Goal: Task Accomplishment & Management: Use online tool/utility

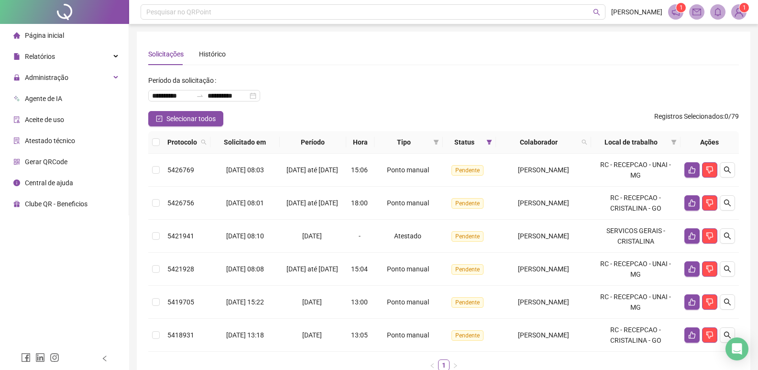
scroll to position [61, 0]
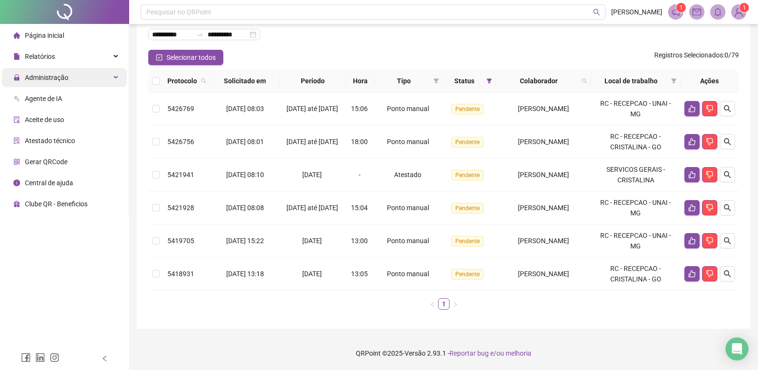
click at [54, 79] on span "Administração" at bounding box center [47, 78] width 44 height 8
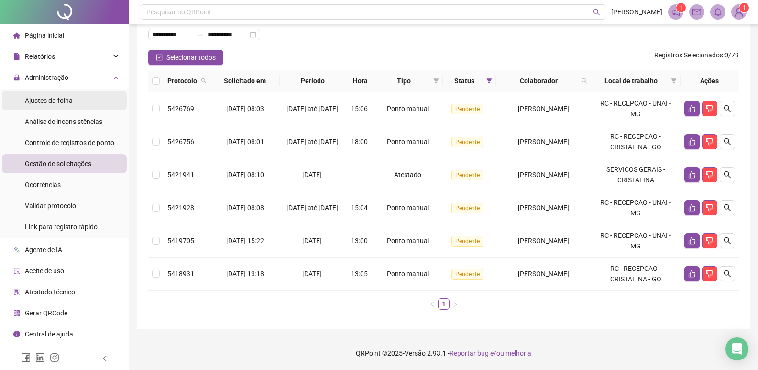
click at [59, 101] on span "Ajustes da folha" at bounding box center [49, 101] width 48 height 8
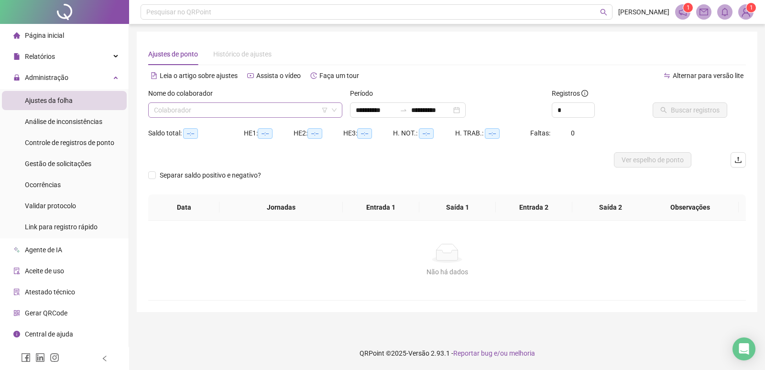
click at [236, 110] on input "search" at bounding box center [241, 110] width 174 height 14
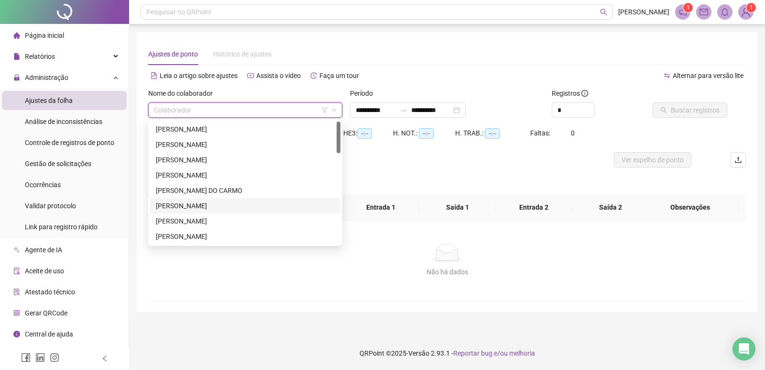
click at [195, 203] on div "[PERSON_NAME]" at bounding box center [245, 205] width 179 height 11
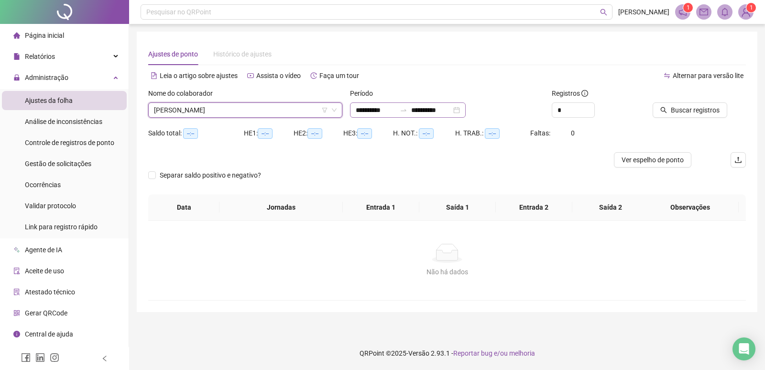
click at [466, 110] on div "**********" at bounding box center [408, 109] width 116 height 15
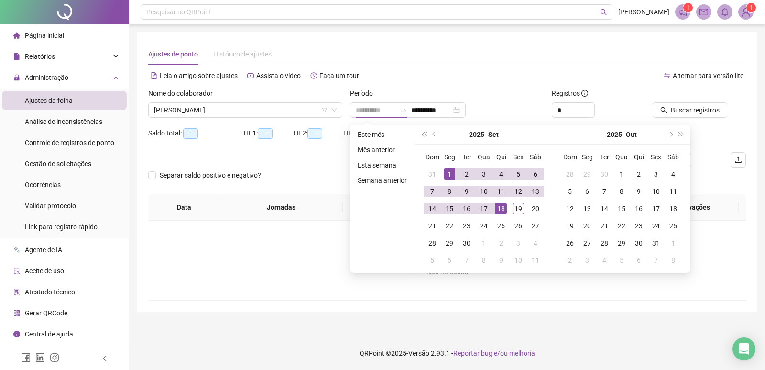
click at [450, 172] on div "1" at bounding box center [449, 173] width 11 height 11
type input "**********"
click at [519, 208] on div "19" at bounding box center [518, 208] width 11 height 11
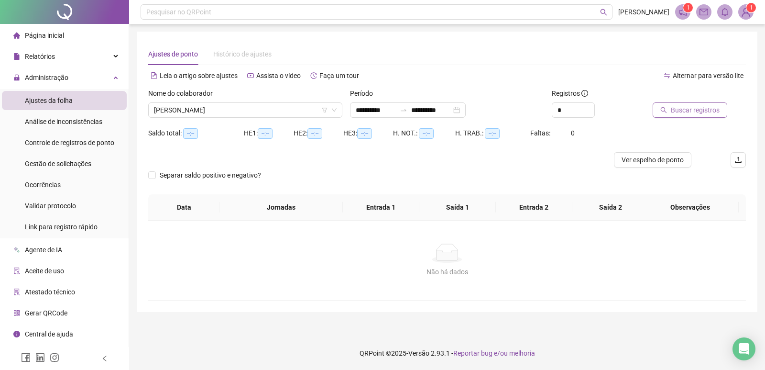
click at [686, 105] on span "Buscar registros" at bounding box center [695, 110] width 49 height 11
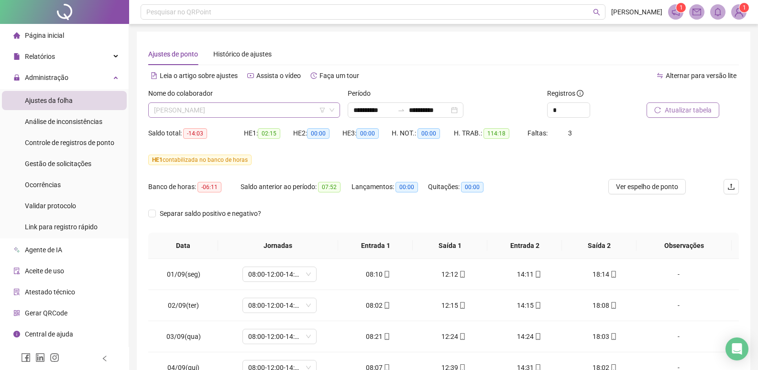
click at [306, 110] on span "[PERSON_NAME]" at bounding box center [244, 110] width 180 height 14
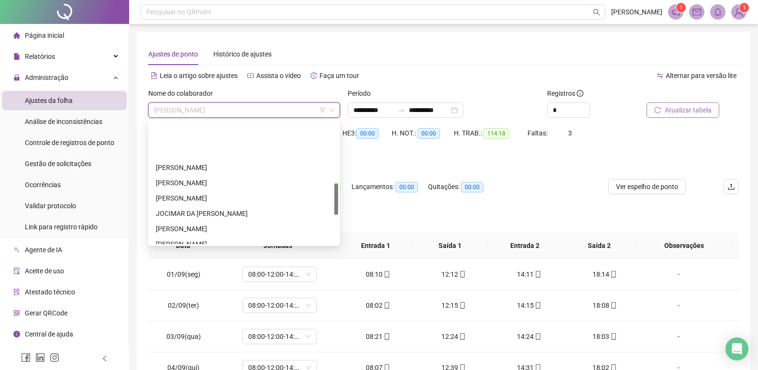
scroll to position [239, 0]
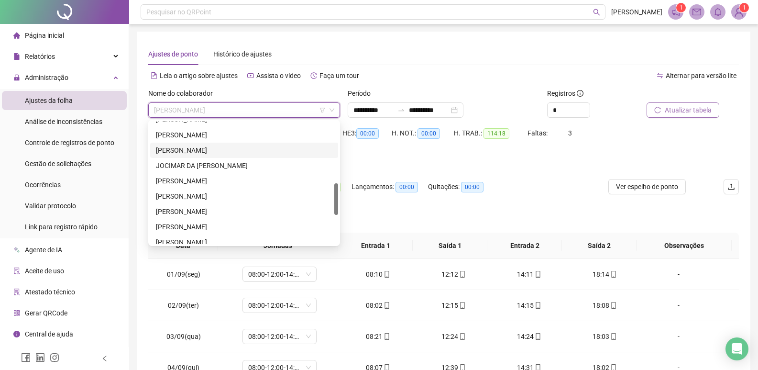
click at [194, 149] on div "[PERSON_NAME]" at bounding box center [244, 150] width 176 height 11
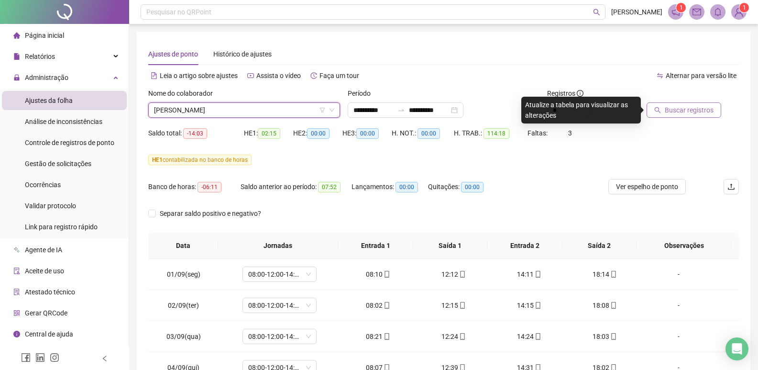
click at [695, 110] on span "Buscar registros" at bounding box center [689, 110] width 49 height 11
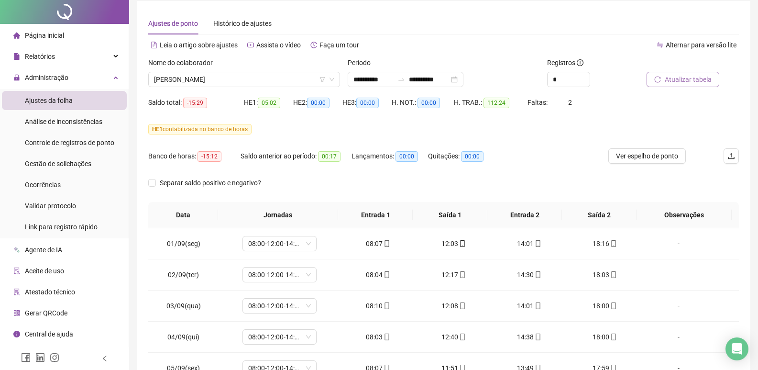
scroll to position [0, 0]
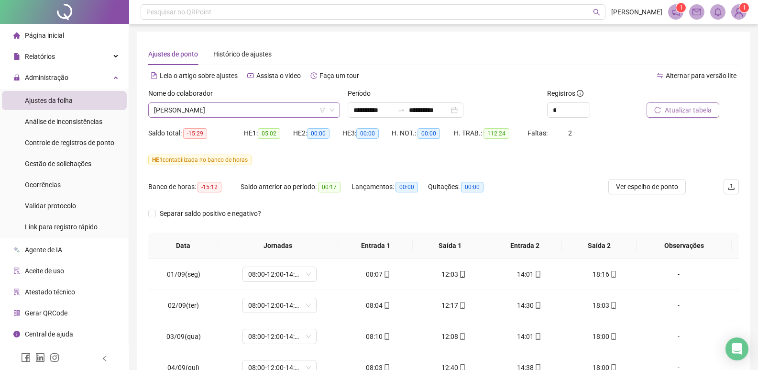
click at [255, 108] on span "[PERSON_NAME]" at bounding box center [244, 110] width 180 height 14
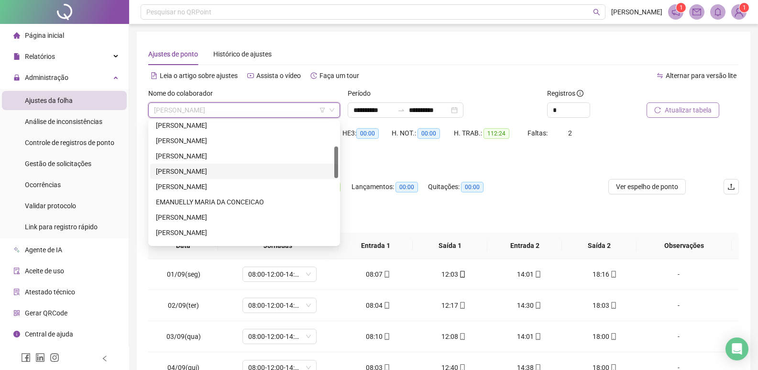
scroll to position [48, 0]
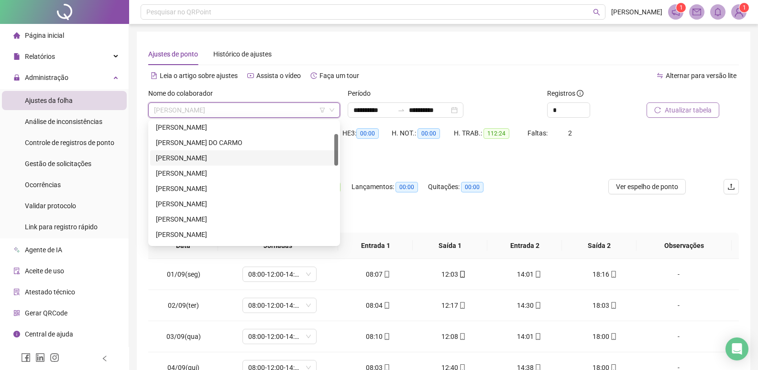
click at [182, 158] on div "[PERSON_NAME]" at bounding box center [244, 158] width 176 height 11
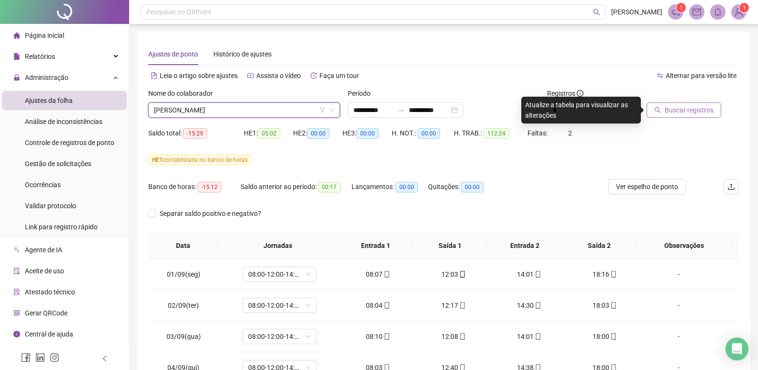
click at [696, 110] on span "Buscar registros" at bounding box center [689, 110] width 49 height 11
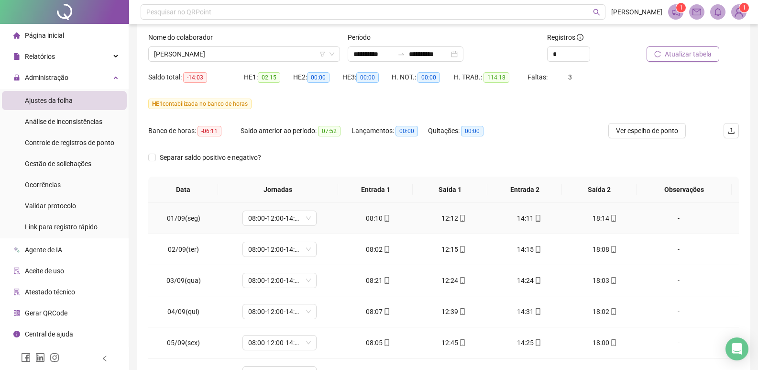
scroll to position [0, 0]
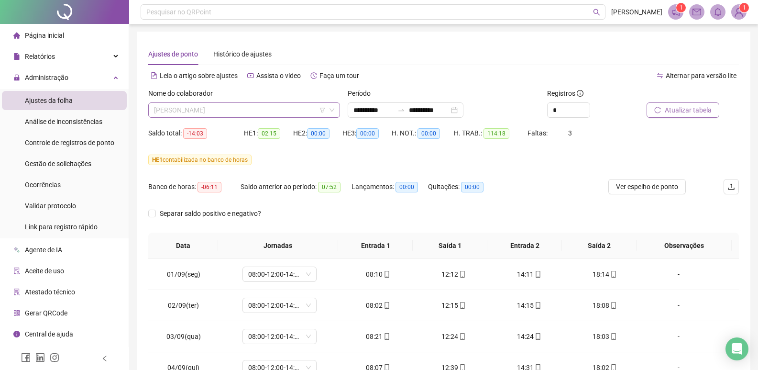
click at [306, 110] on span "[PERSON_NAME]" at bounding box center [244, 110] width 180 height 14
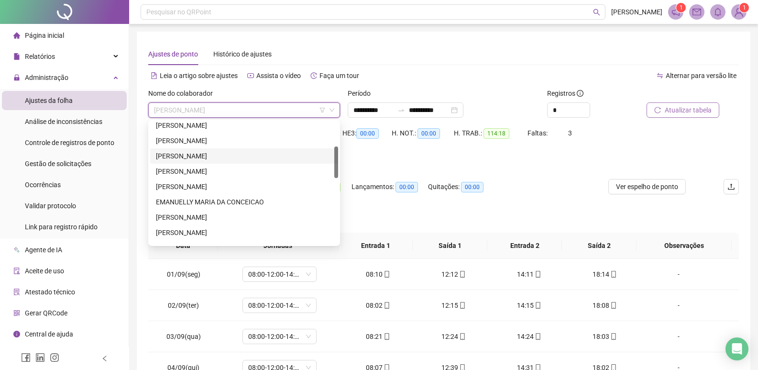
scroll to position [143, 0]
click at [185, 215] on div "[PERSON_NAME]" at bounding box center [244, 215] width 176 height 11
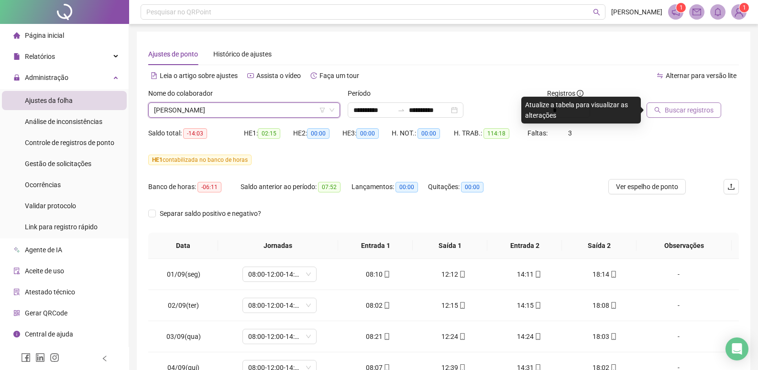
click at [689, 111] on span "Buscar registros" at bounding box center [689, 110] width 49 height 11
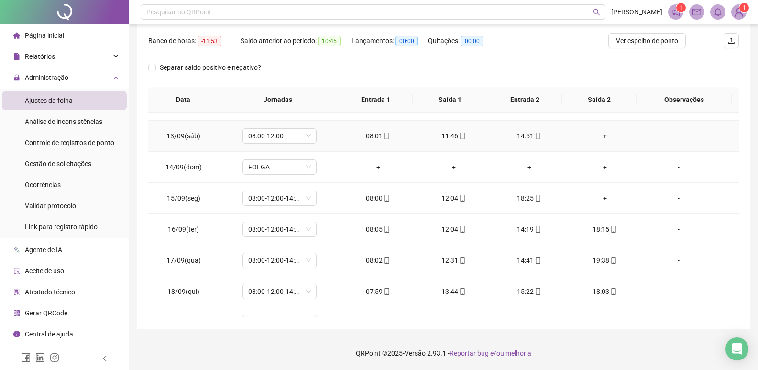
scroll to position [386, 0]
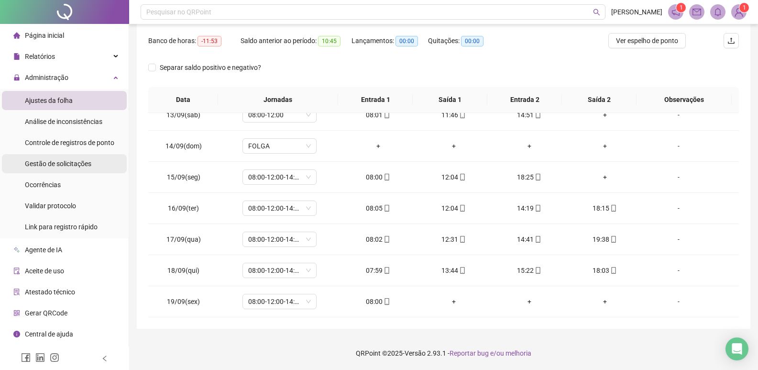
click at [55, 162] on span "Gestão de solicitações" at bounding box center [58, 164] width 66 height 8
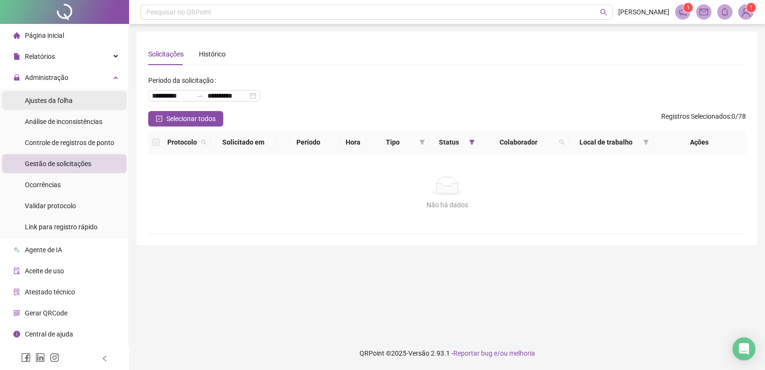
click at [66, 100] on span "Ajustes da folha" at bounding box center [49, 101] width 48 height 8
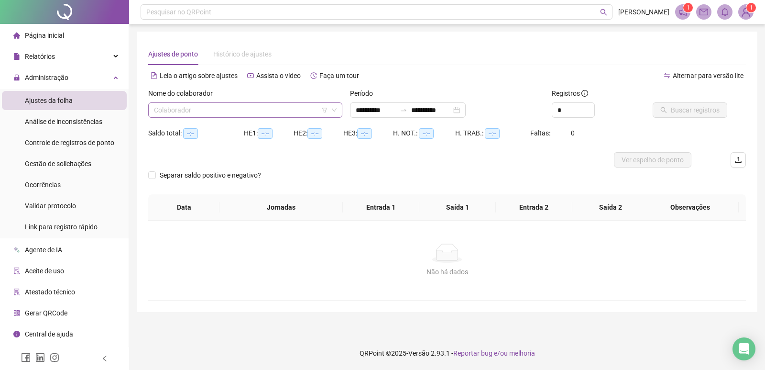
click at [190, 111] on input "search" at bounding box center [241, 110] width 174 height 14
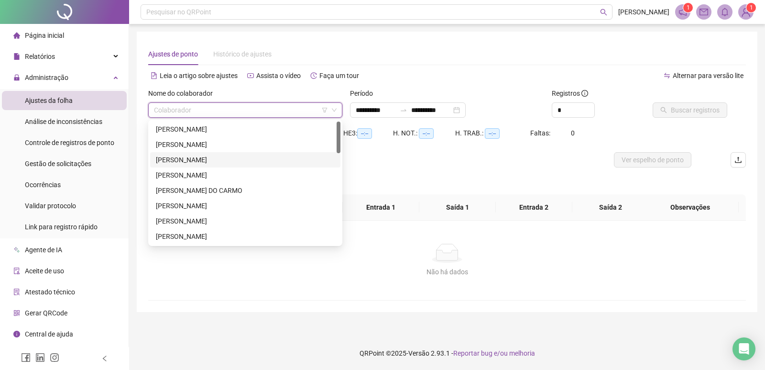
type input "**********"
click at [207, 199] on div "[PERSON_NAME]" at bounding box center [245, 205] width 190 height 15
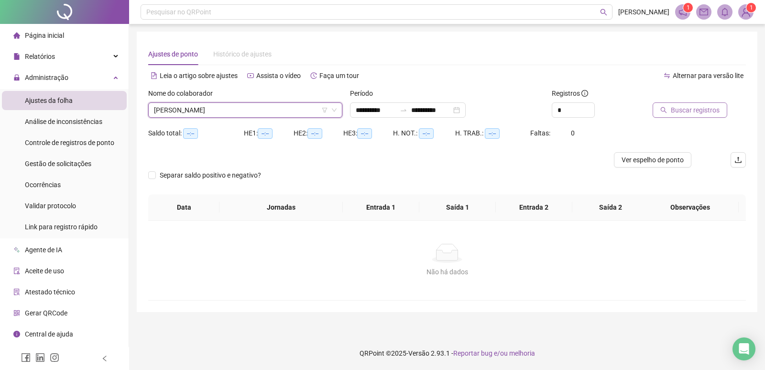
click at [700, 110] on span "Buscar registros" at bounding box center [695, 110] width 49 height 11
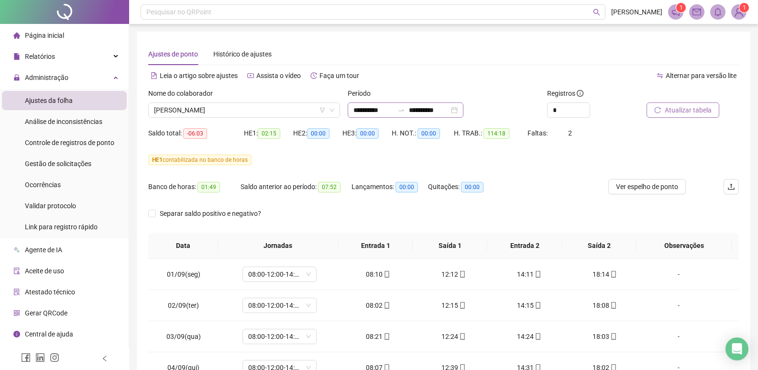
click at [409, 114] on div "**********" at bounding box center [406, 109] width 116 height 15
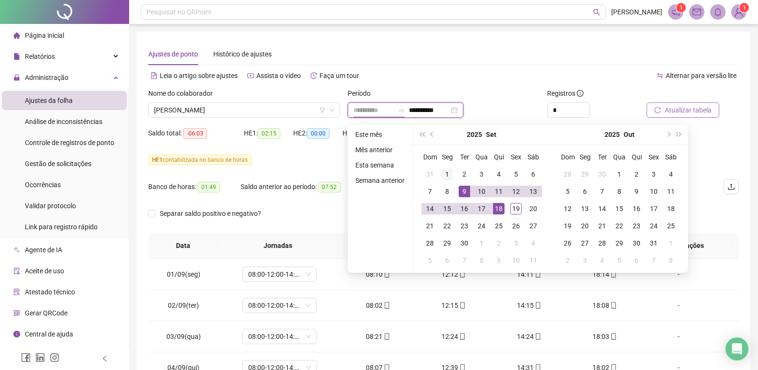
type input "**********"
click at [447, 176] on div "1" at bounding box center [446, 173] width 11 height 11
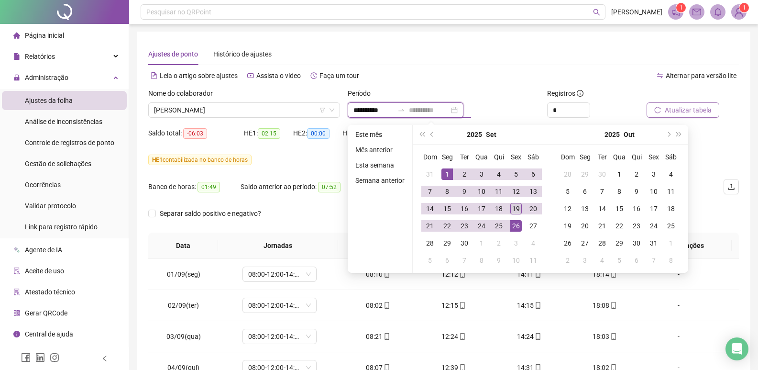
type input "**********"
click at [517, 210] on div "19" at bounding box center [515, 208] width 11 height 11
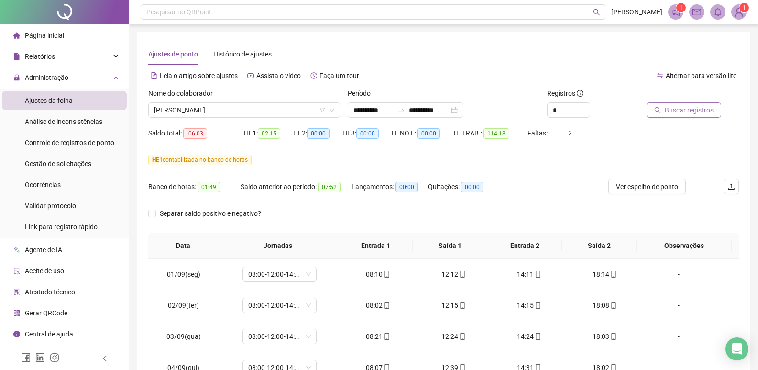
click at [671, 112] on span "Buscar registros" at bounding box center [689, 110] width 49 height 11
click at [684, 112] on span "Atualizar tabela" at bounding box center [688, 110] width 47 height 11
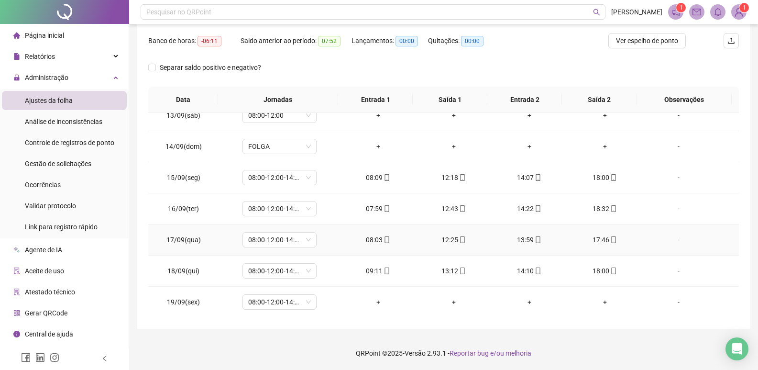
scroll to position [386, 0]
click at [70, 165] on span "Gestão de solicitações" at bounding box center [58, 164] width 66 height 8
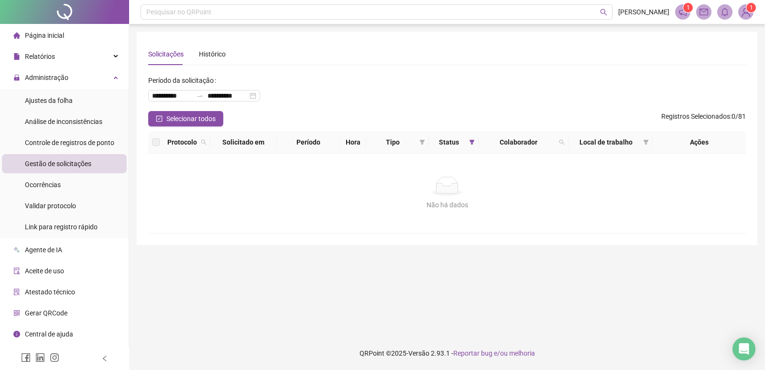
click at [70, 165] on span "Gestão de solicitações" at bounding box center [58, 164] width 66 height 8
click at [64, 162] on span "Gestão de solicitações" at bounding box center [58, 164] width 66 height 8
click at [61, 101] on span "Ajustes da folha" at bounding box center [49, 101] width 48 height 8
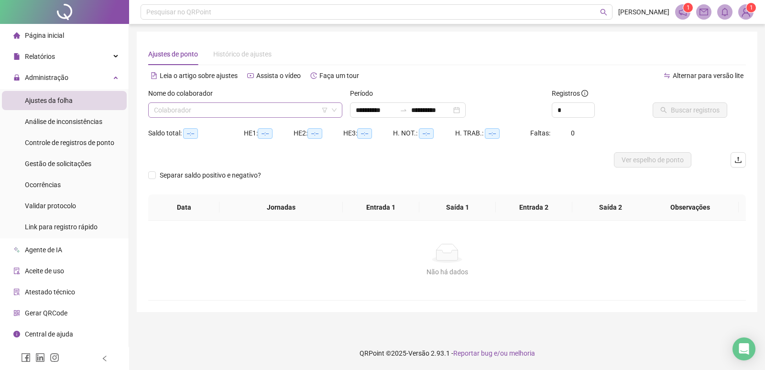
type input "**********"
click at [199, 107] on input "search" at bounding box center [241, 110] width 174 height 14
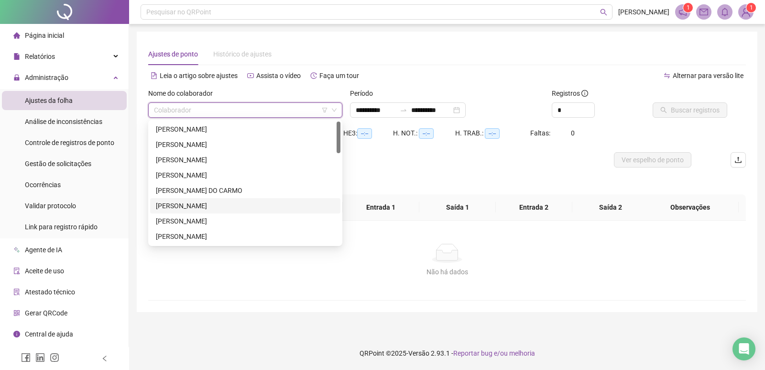
click at [200, 208] on div "[PERSON_NAME]" at bounding box center [245, 205] width 179 height 11
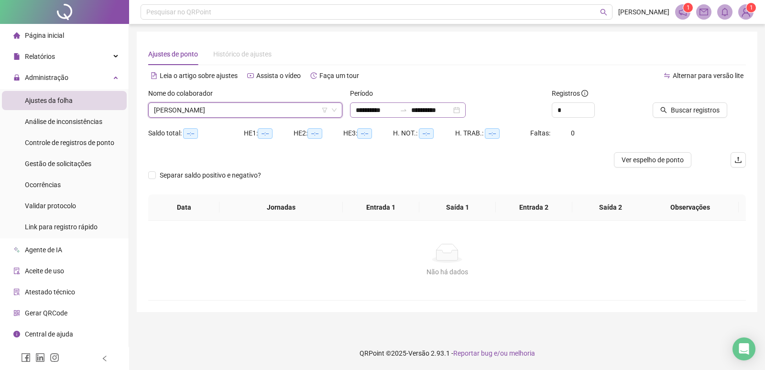
click at [466, 110] on div "**********" at bounding box center [408, 109] width 116 height 15
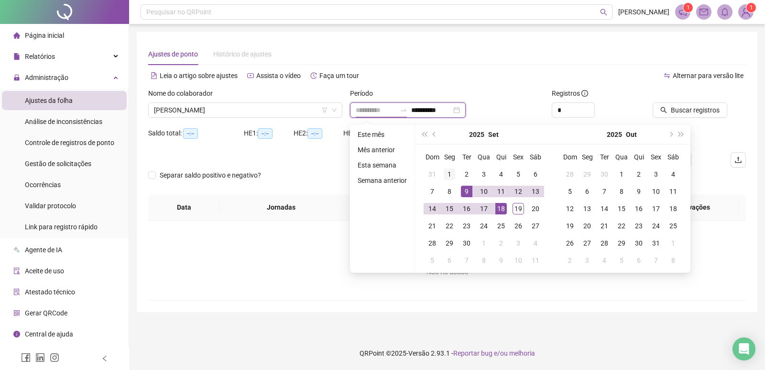
type input "**********"
click at [448, 175] on div "1" at bounding box center [449, 173] width 11 height 11
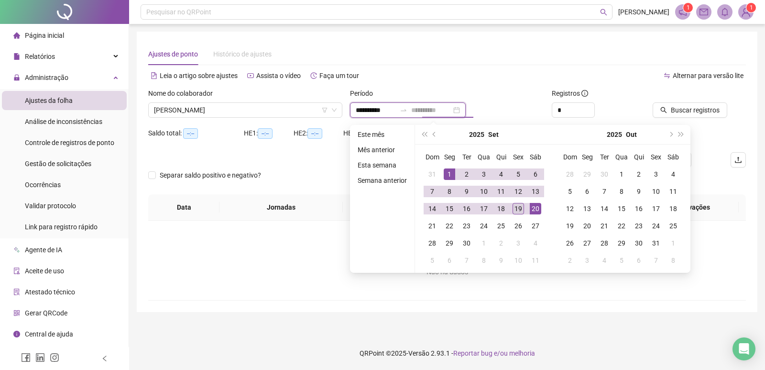
type input "**********"
click at [520, 210] on div "19" at bounding box center [518, 208] width 11 height 11
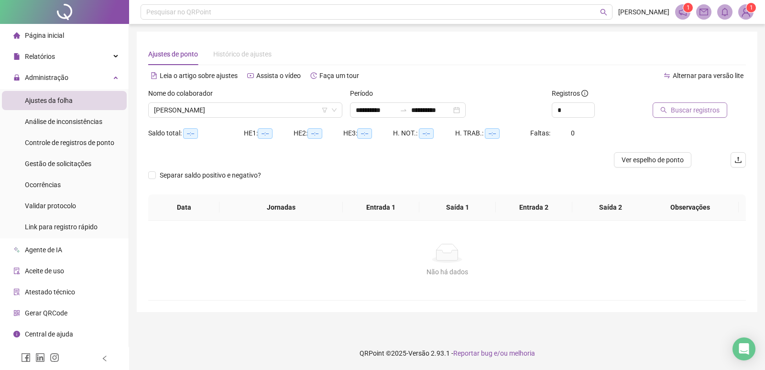
click at [692, 114] on span "Buscar registros" at bounding box center [695, 110] width 49 height 11
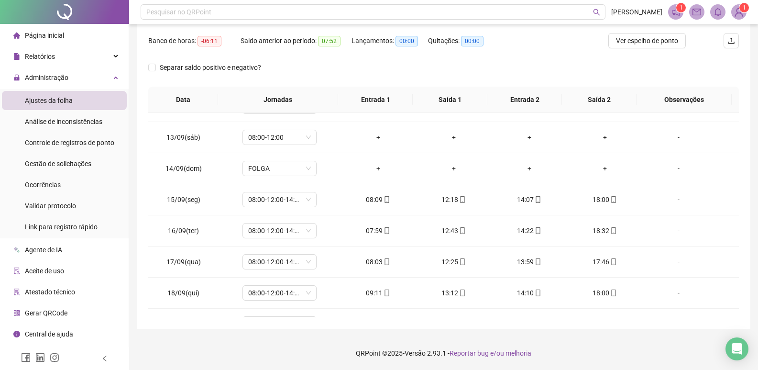
scroll to position [386, 0]
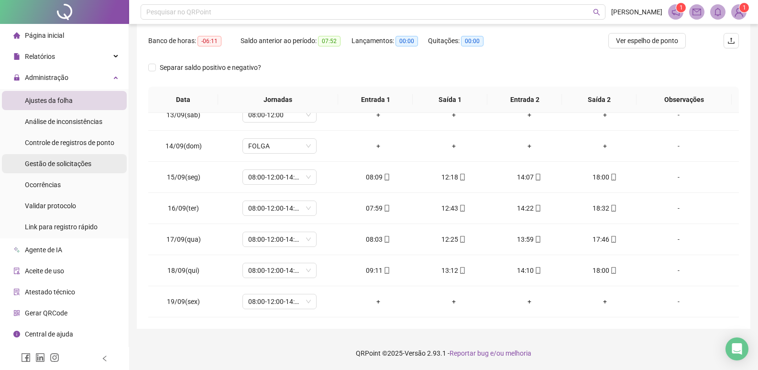
click at [72, 160] on span "Gestão de solicitações" at bounding box center [58, 164] width 66 height 8
